Goal: Information Seeking & Learning: Check status

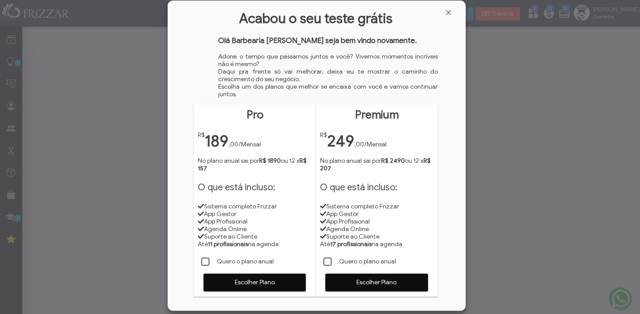
scroll to position [4, 4]
click at [453, 14] on span "Fechar" at bounding box center [448, 12] width 9 height 9
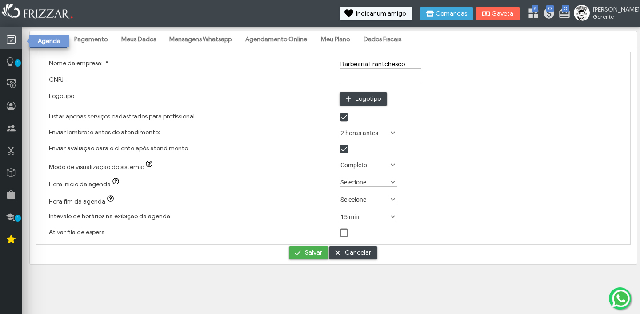
click at [12, 37] on icon at bounding box center [11, 39] width 9 height 11
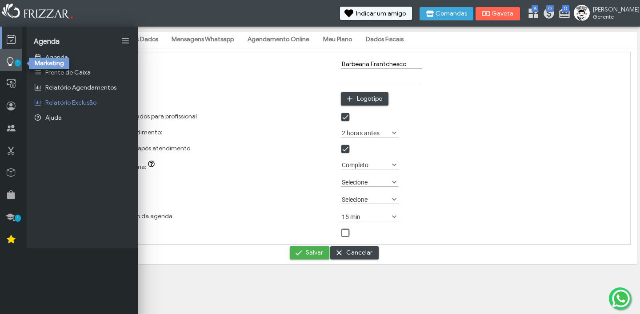
click at [11, 57] on icon at bounding box center [10, 61] width 9 height 11
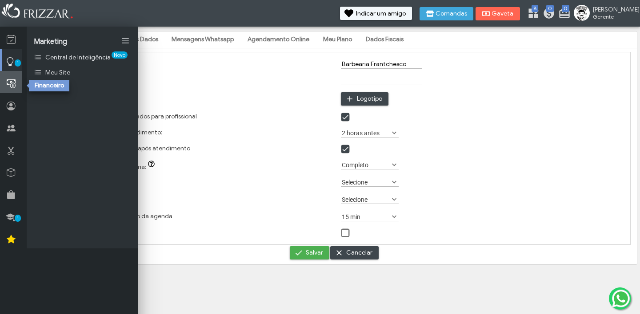
click at [10, 90] on link at bounding box center [11, 82] width 22 height 22
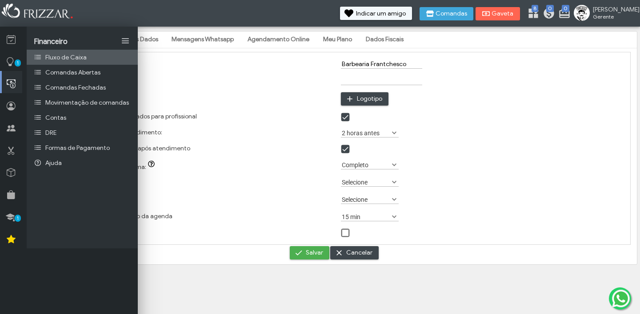
click at [69, 58] on span "Fluxo de Caixa" at bounding box center [65, 58] width 41 height 8
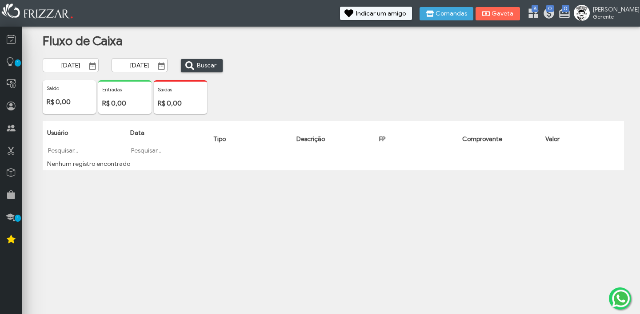
click at [74, 66] on input "03/09/2025" at bounding box center [71, 65] width 56 height 14
click at [87, 68] on button "ui-button" at bounding box center [91, 66] width 12 height 9
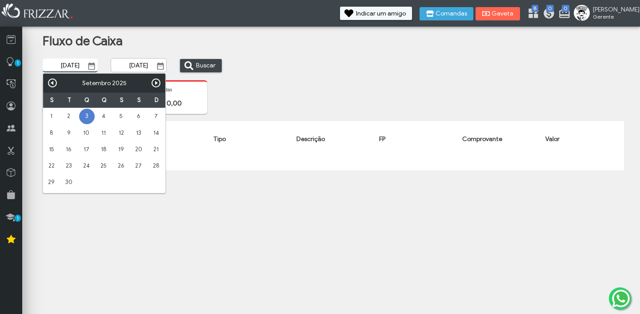
click at [57, 86] on link "Anterior" at bounding box center [52, 83] width 11 height 11
click at [56, 86] on link "Anterior" at bounding box center [52, 83] width 11 height 11
click at [56, 86] on div "Anterior Próximo Julho 2025" at bounding box center [104, 83] width 122 height 19
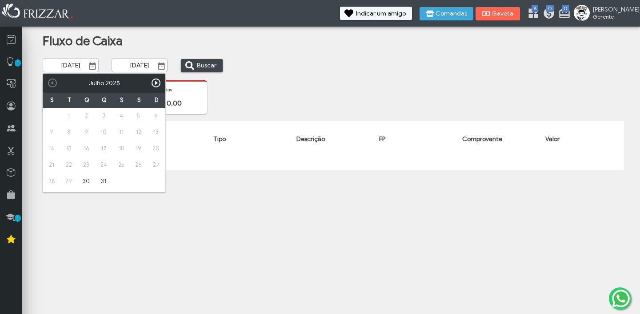
click at [56, 86] on div "Anterior Próximo Julho 2025" at bounding box center [104, 83] width 122 height 19
click at [48, 86] on div "Anterior Próximo Julho 2025" at bounding box center [104, 83] width 122 height 19
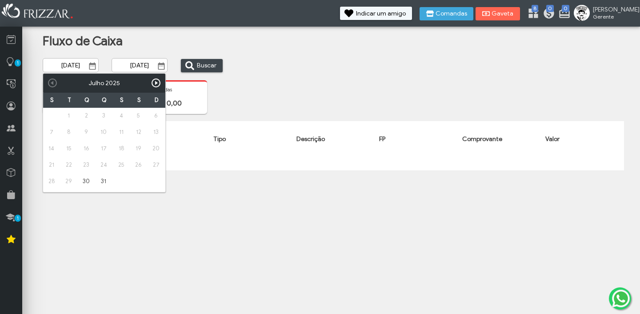
click at [48, 86] on div "Anterior Próximo Julho 2025" at bounding box center [104, 83] width 122 height 19
click at [80, 68] on input "03/09/2025" at bounding box center [70, 66] width 55 height 14
click at [84, 67] on input "03/09/2025" at bounding box center [70, 66] width 55 height 14
click at [59, 64] on input "03/09/2023" at bounding box center [70, 66] width 55 height 14
click at [71, 66] on input "03/09/2023" at bounding box center [70, 66] width 55 height 14
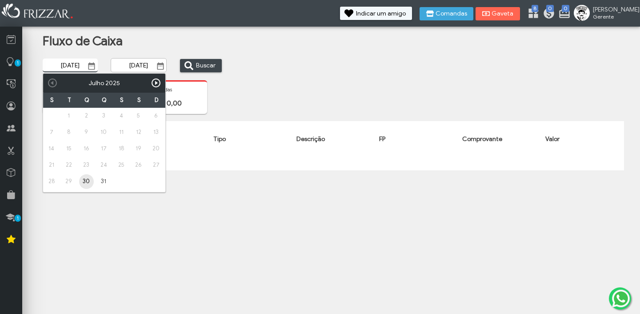
click at [62, 65] on input "03/01/2023" at bounding box center [70, 66] width 55 height 14
type input "01/01/2023"
click at [129, 68] on input "03/09/2025" at bounding box center [139, 65] width 56 height 14
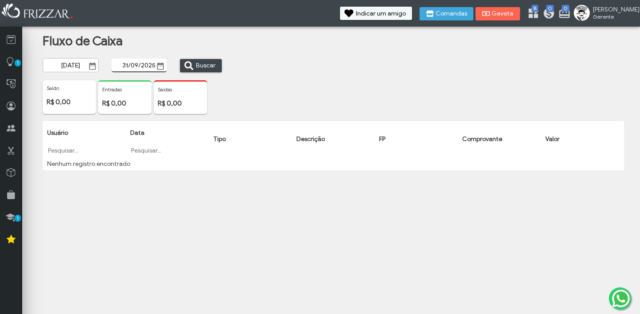
click at [137, 67] on input "31/09/2025" at bounding box center [138, 66] width 55 height 14
click at [153, 67] on input "31/12/2025" at bounding box center [138, 66] width 55 height 14
type input "31/12/2023"
click at [198, 65] on span "Buscar" at bounding box center [206, 65] width 20 height 13
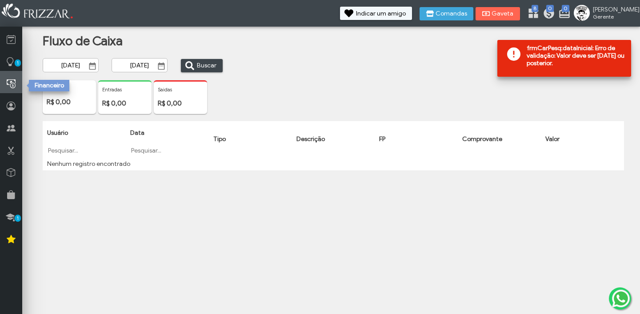
click at [12, 82] on icon at bounding box center [11, 84] width 9 height 11
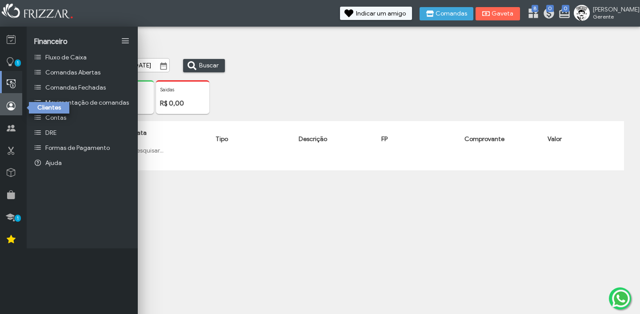
click at [19, 109] on link at bounding box center [11, 104] width 22 height 22
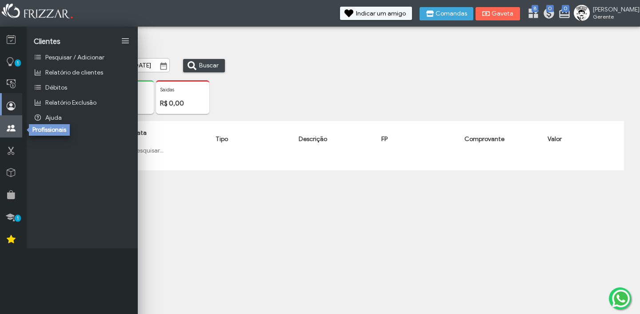
click at [14, 128] on icon at bounding box center [11, 128] width 9 height 11
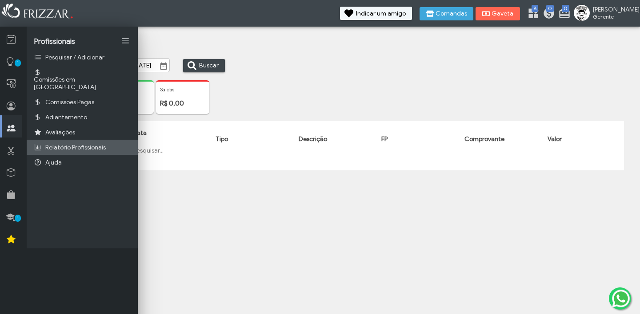
click at [73, 144] on span "Relatório Profissionais" at bounding box center [75, 148] width 60 height 8
